Goal: Task Accomplishment & Management: Manage account settings

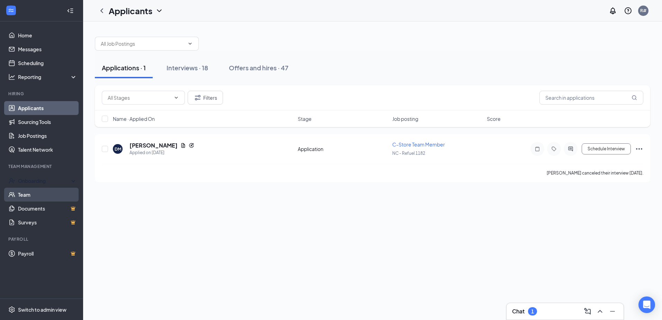
drag, startPoint x: 35, startPoint y: 181, endPoint x: 36, endPoint y: 190, distance: 9.1
click at [35, 181] on div "Onboarding" at bounding box center [44, 180] width 53 height 7
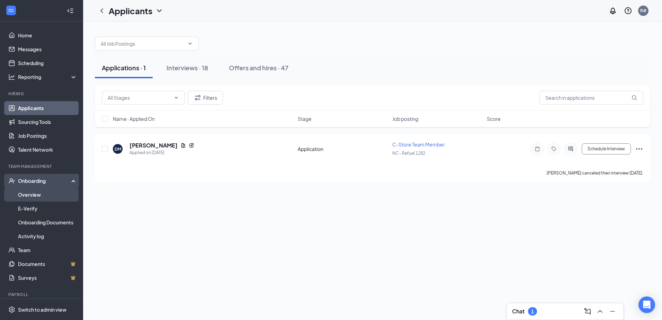
click at [38, 195] on link "Overview" at bounding box center [47, 195] width 59 height 14
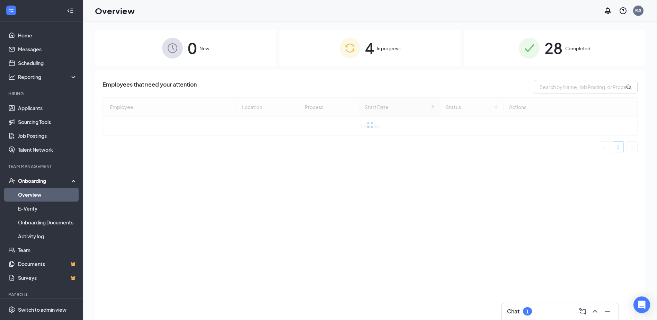
click at [388, 49] on span "In progress" at bounding box center [389, 48] width 24 height 7
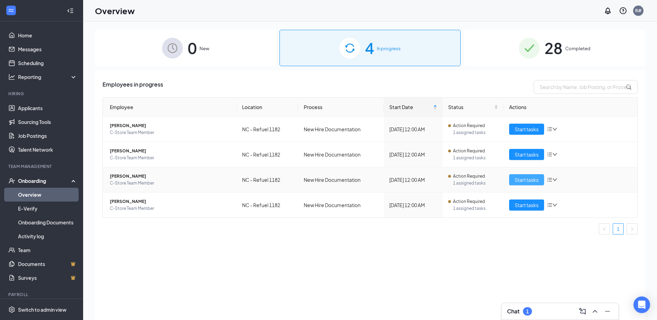
click at [532, 179] on span "Start tasks" at bounding box center [527, 180] width 24 height 8
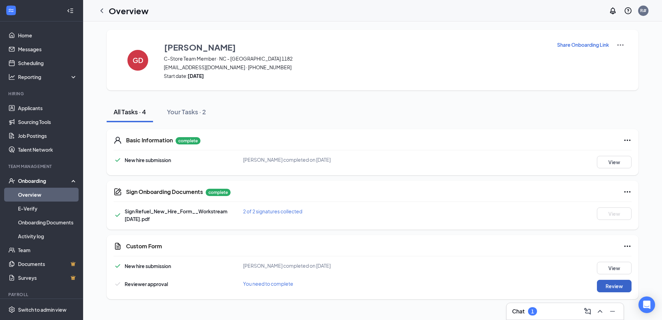
click at [615, 286] on button "Review" at bounding box center [614, 286] width 35 height 12
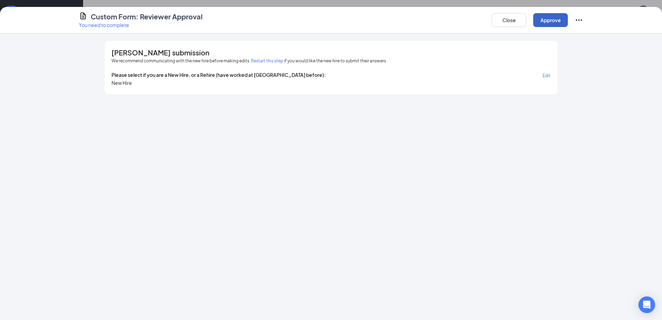
click at [561, 20] on button "Approve" at bounding box center [551, 20] width 35 height 14
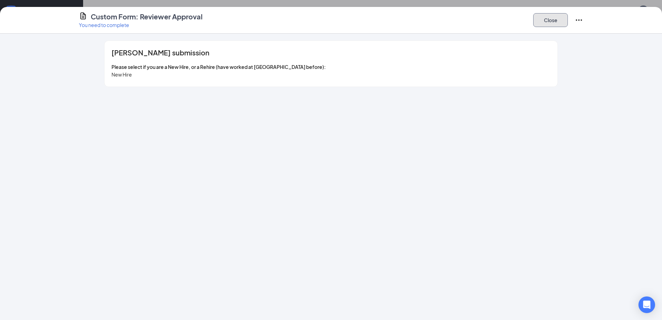
click at [555, 21] on button "Close" at bounding box center [551, 20] width 35 height 14
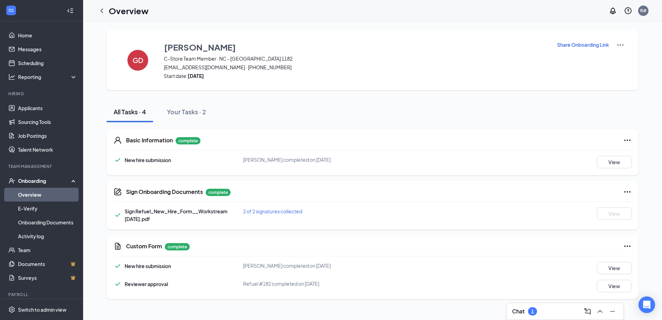
click at [25, 197] on link "Overview" at bounding box center [47, 195] width 59 height 14
